Goal: Task Accomplishment & Management: Manage account settings

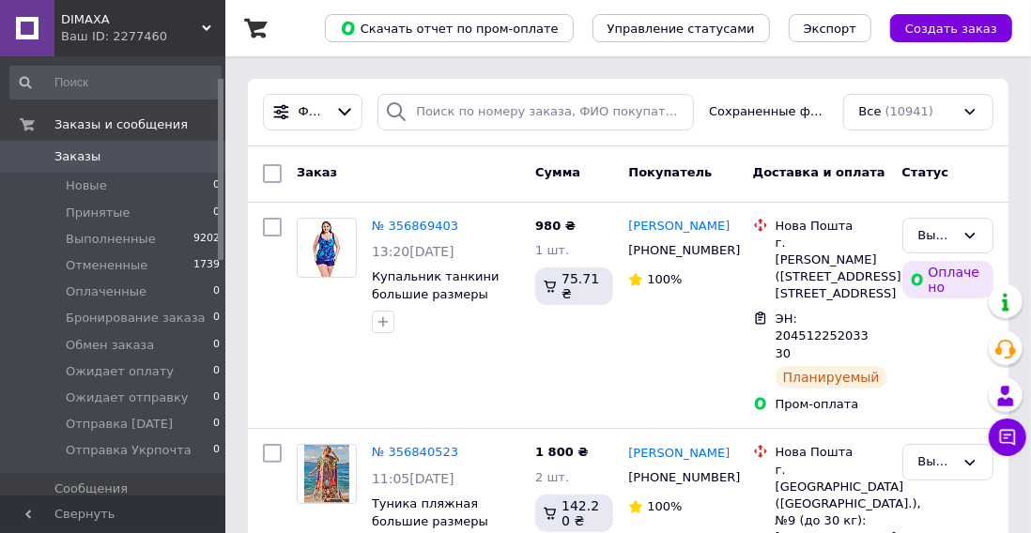
click at [81, 514] on span "Товары и услуги" at bounding box center [107, 522] width 106 height 17
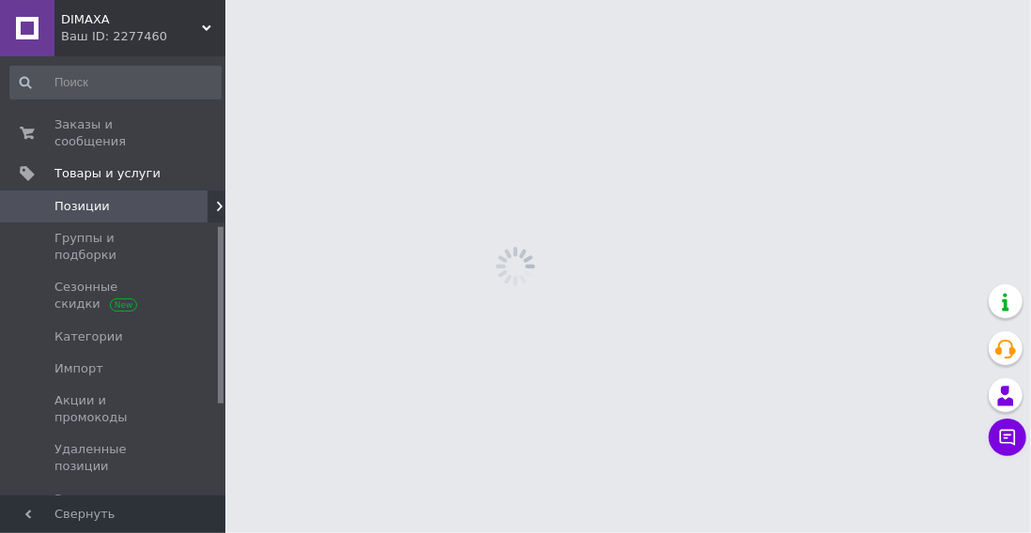
scroll to position [423, 0]
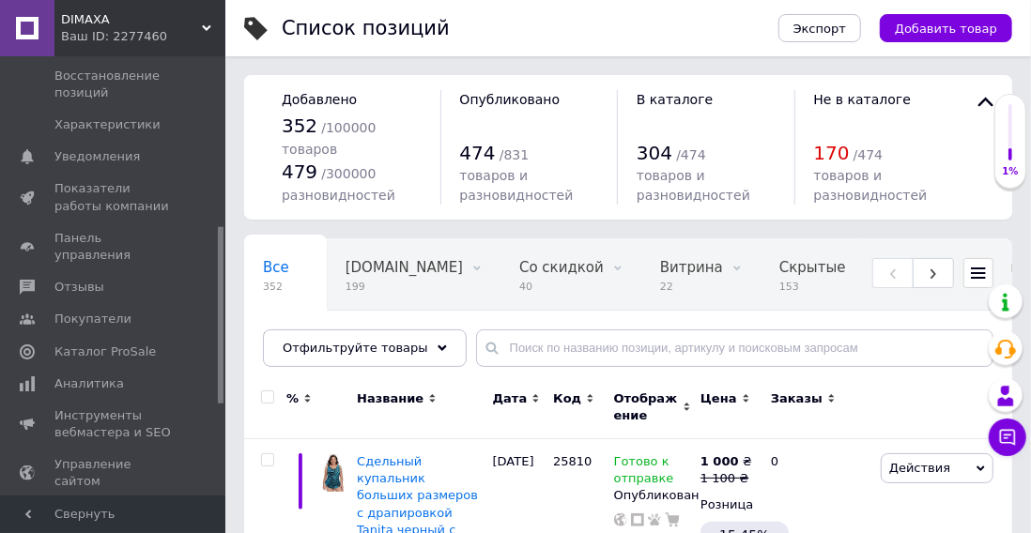
click at [106, 361] on span "Каталог ProSale" at bounding box center [104, 352] width 101 height 17
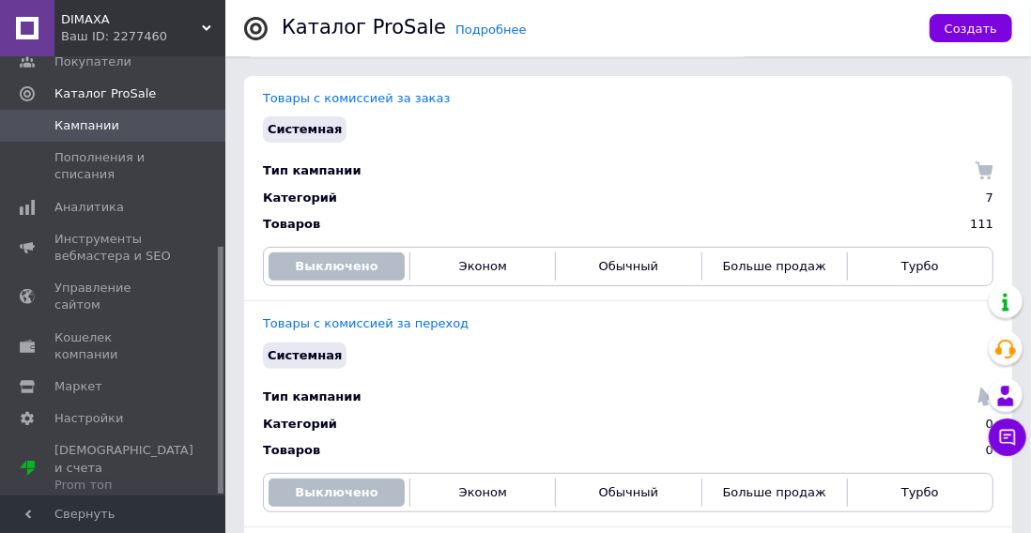
scroll to position [249, 0]
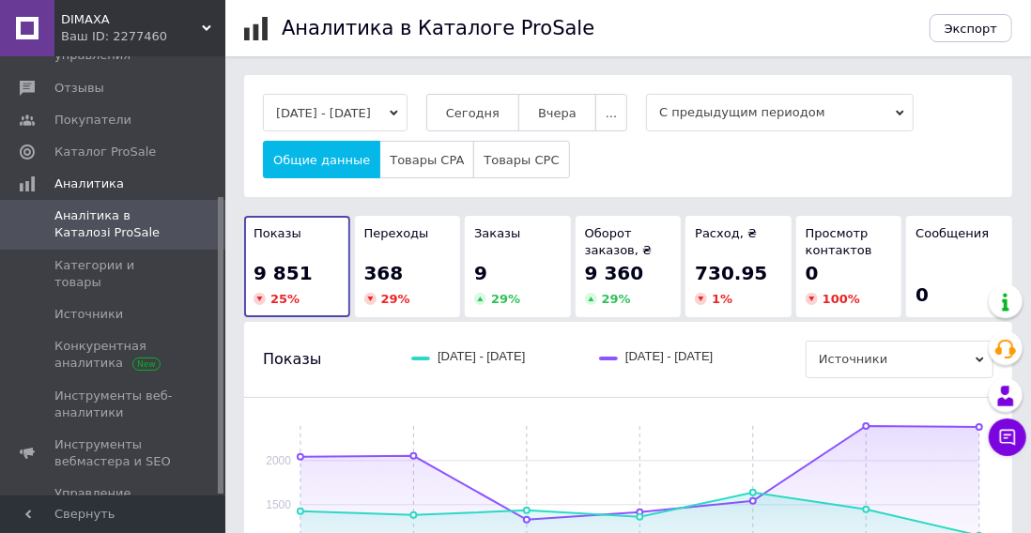
click at [500, 111] on span "Сегодня" at bounding box center [473, 113] width 54 height 14
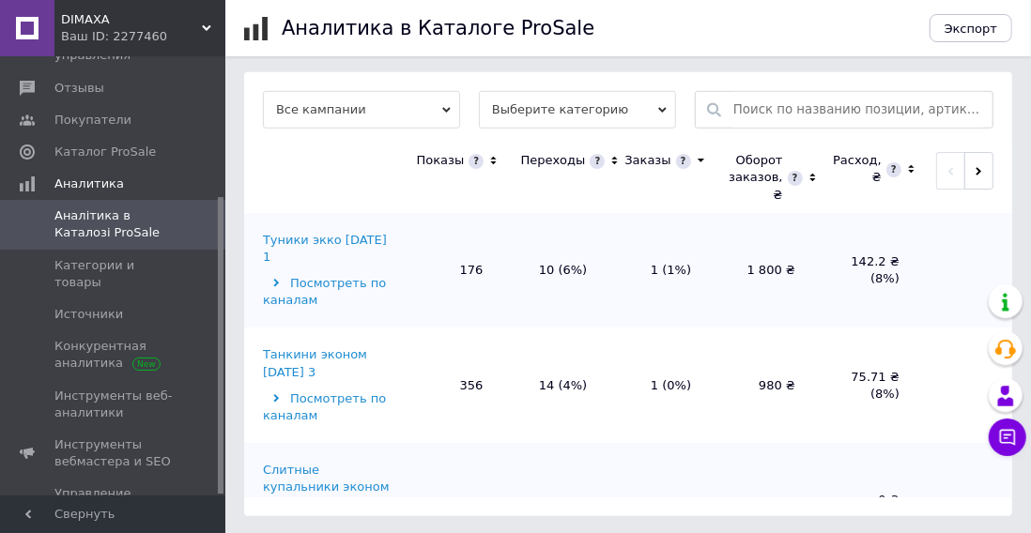
scroll to position [636, 0]
click at [306, 256] on div "Туники экко [DATE] 1" at bounding box center [328, 247] width 131 height 34
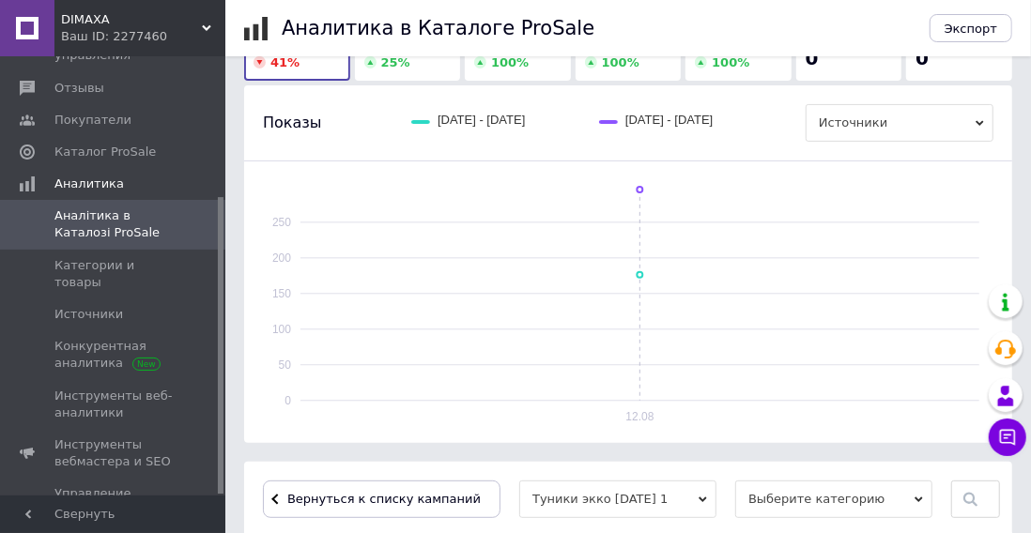
scroll to position [512, 0]
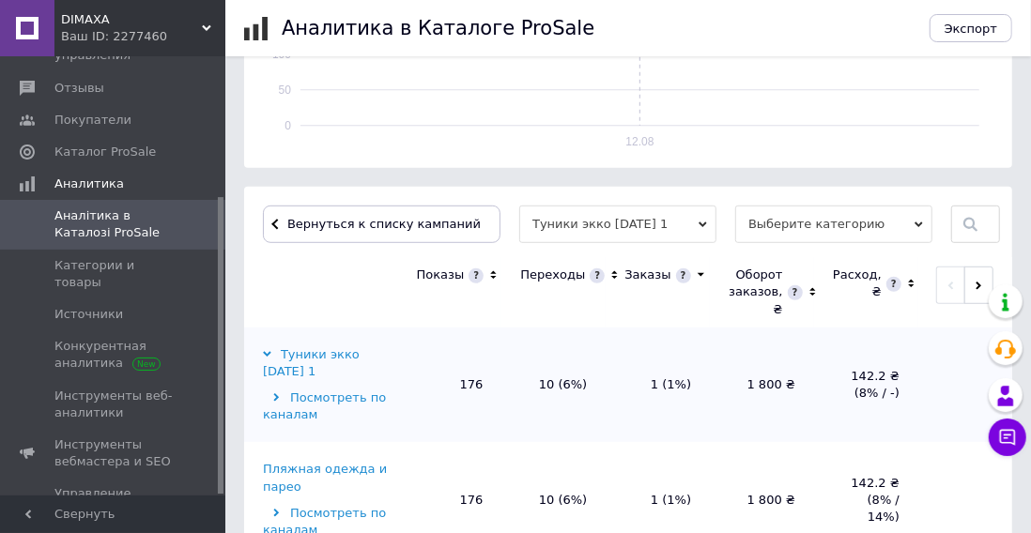
click at [851, 229] on span "Выберите категорию" at bounding box center [833, 225] width 197 height 38
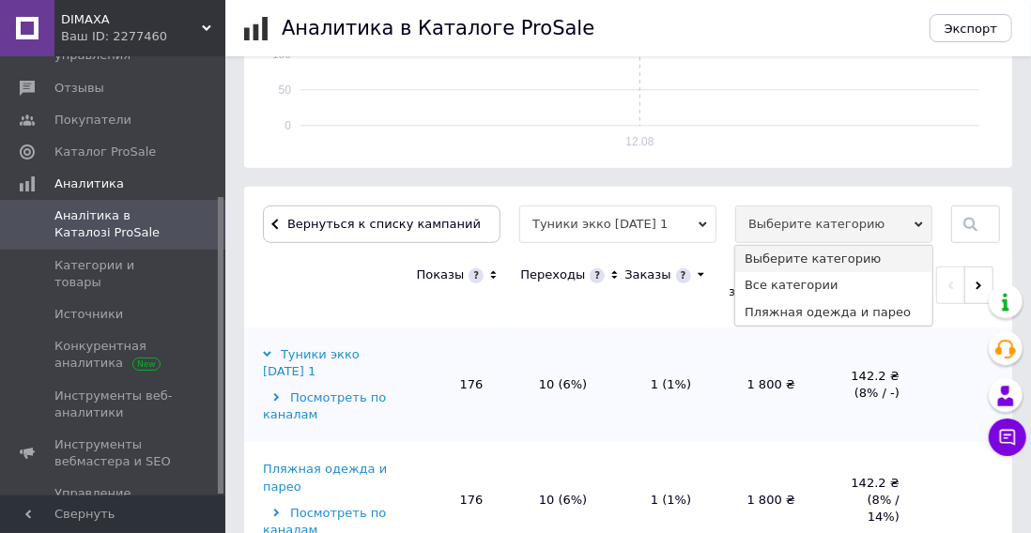
click at [800, 326] on li "Пляжная одежда и парео" at bounding box center [833, 313] width 197 height 26
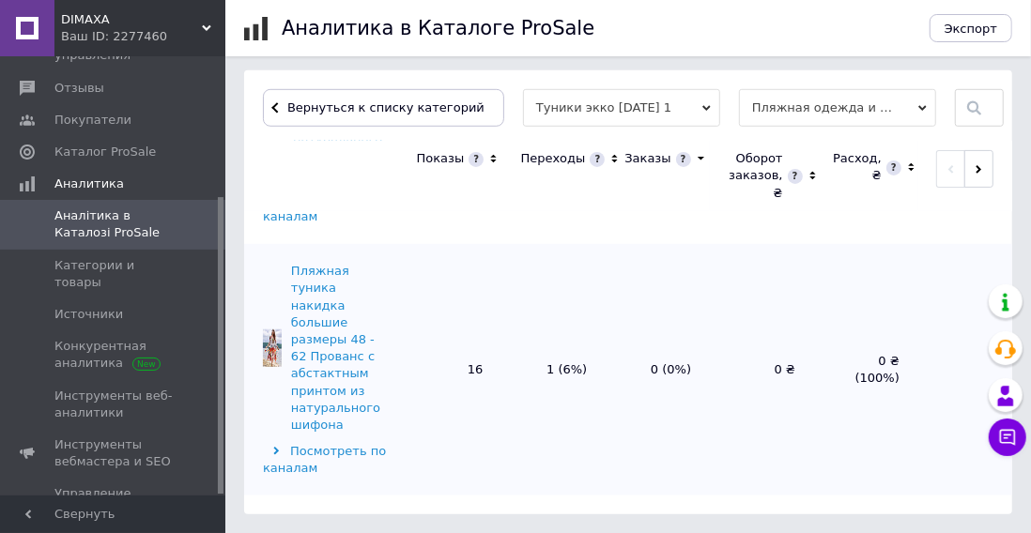
scroll to position [4170, 0]
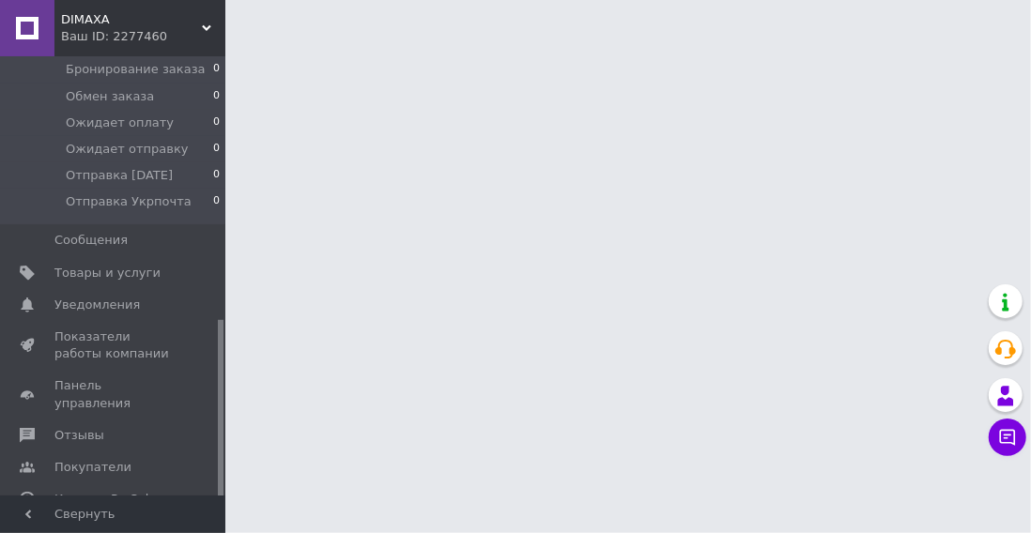
scroll to position [530, 0]
